Goal: Navigation & Orientation: Understand site structure

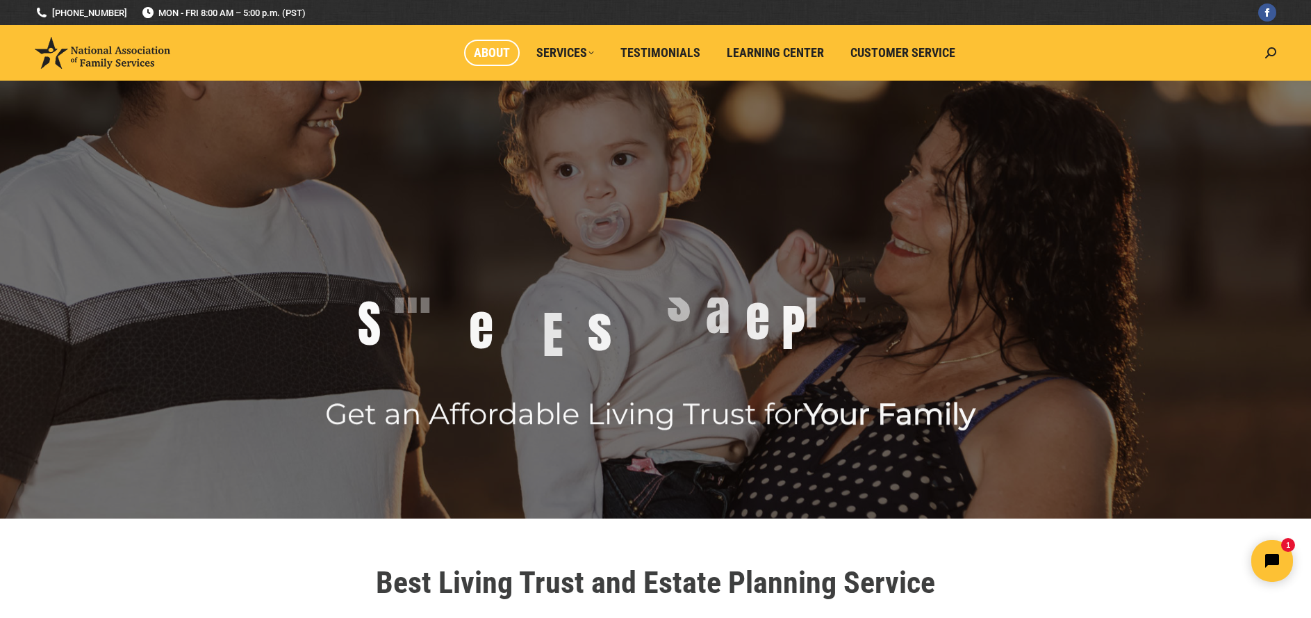
click at [492, 54] on span "About" at bounding box center [492, 52] width 36 height 15
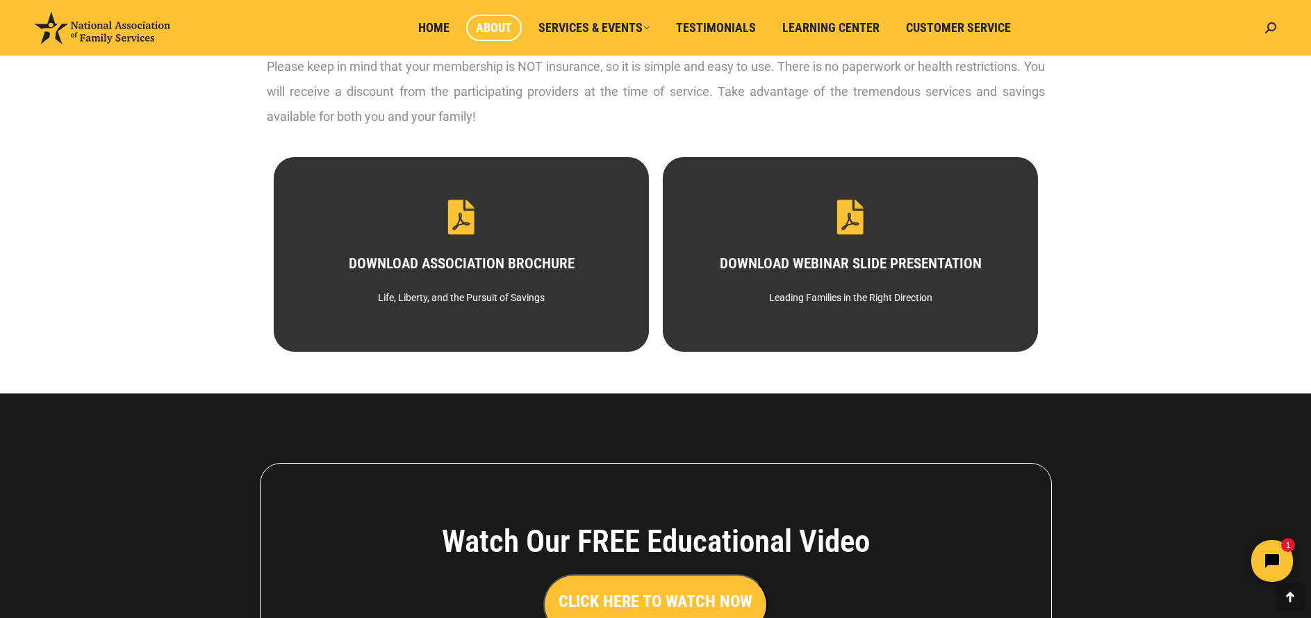
scroll to position [693, 0]
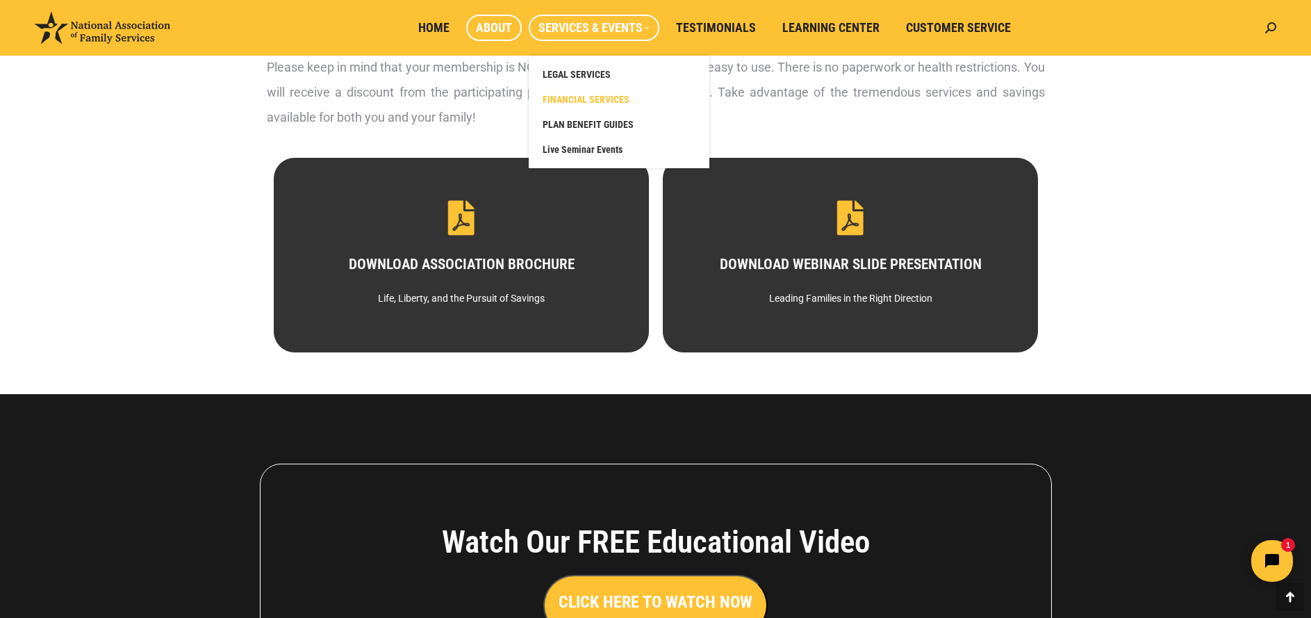
click at [601, 99] on span "FINANCIAL SERVICES" at bounding box center [586, 99] width 87 height 13
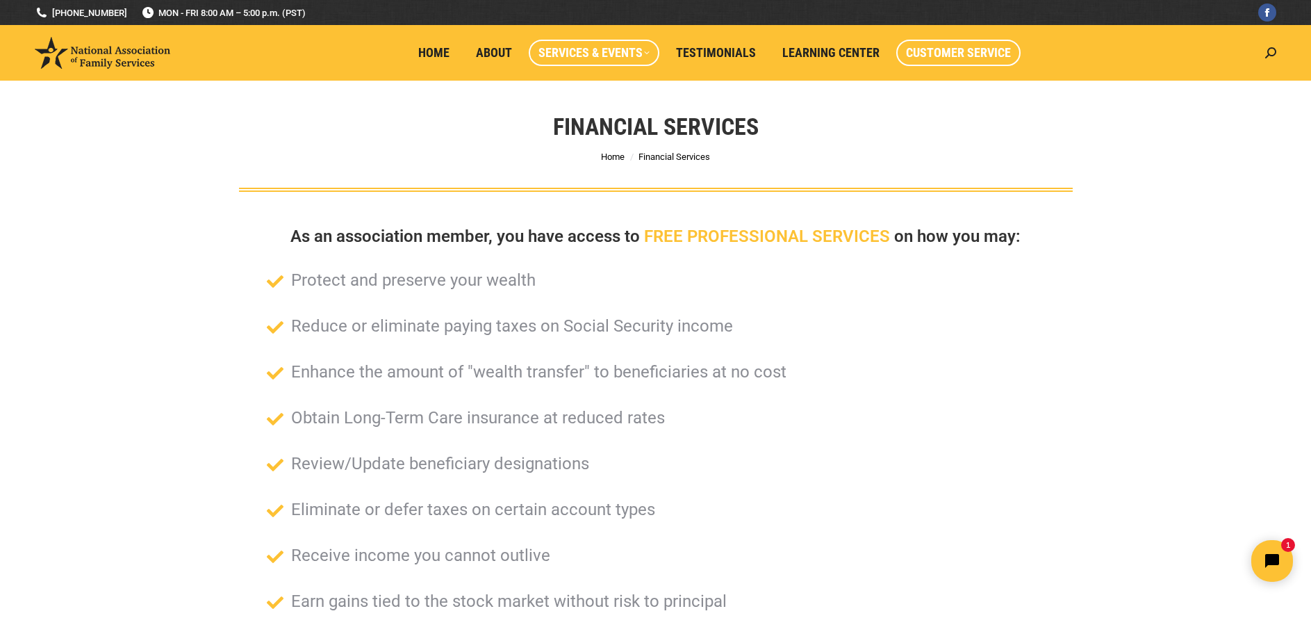
click at [955, 55] on span "Customer Service" at bounding box center [958, 52] width 105 height 15
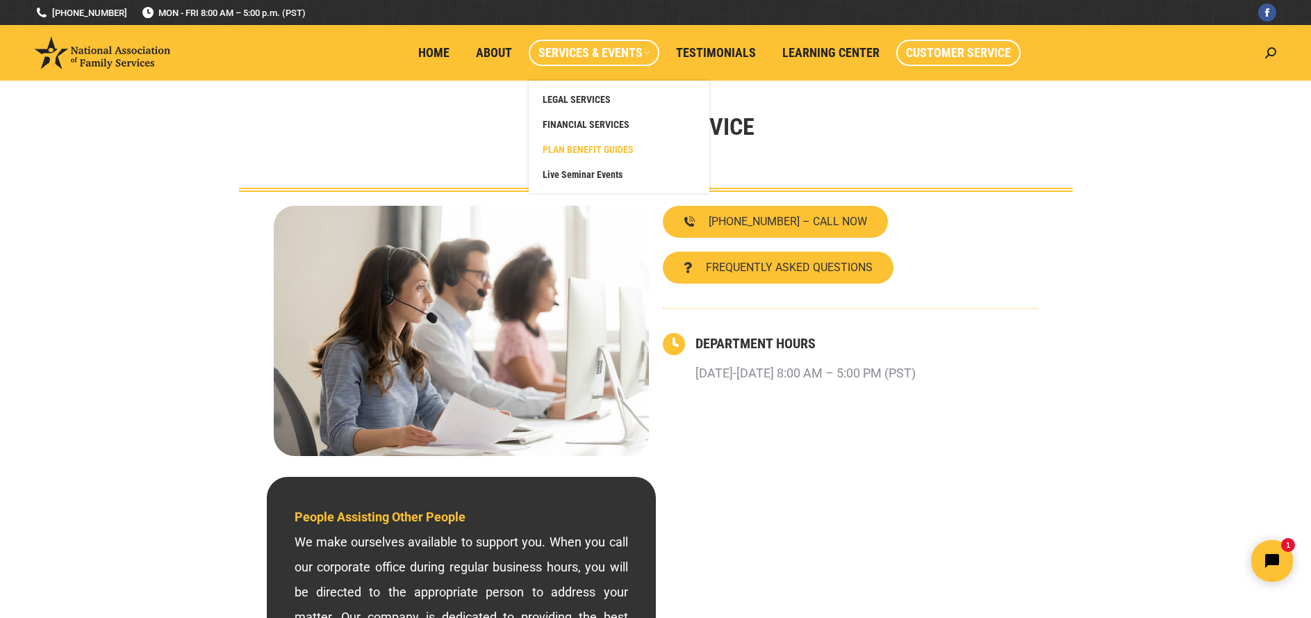
click at [607, 147] on span "PLAN BENEFIT GUIDES" at bounding box center [588, 149] width 91 height 13
